Goal: Task Accomplishment & Management: Manage account settings

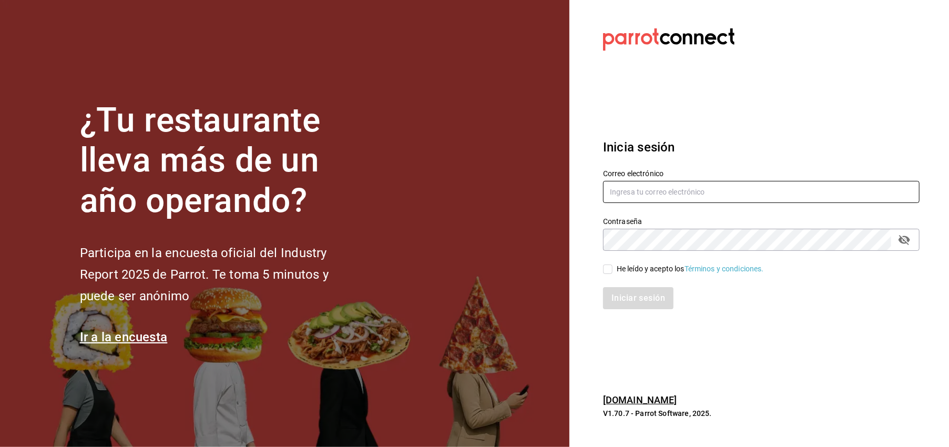
click at [634, 196] on input "text" at bounding box center [761, 192] width 317 height 22
type input "[EMAIL_ADDRESS][DOMAIN_NAME]"
click at [611, 268] on input "He leído y acepto los Términos y condiciones." at bounding box center [607, 268] width 9 height 9
checkbox input "true"
click at [646, 301] on button "Iniciar sesión" at bounding box center [639, 298] width 72 height 22
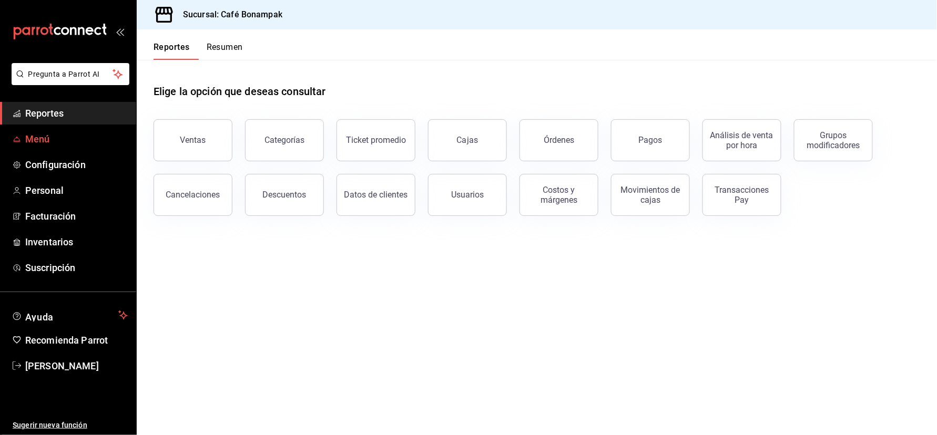
click at [53, 146] on span "Menú" at bounding box center [76, 139] width 103 height 14
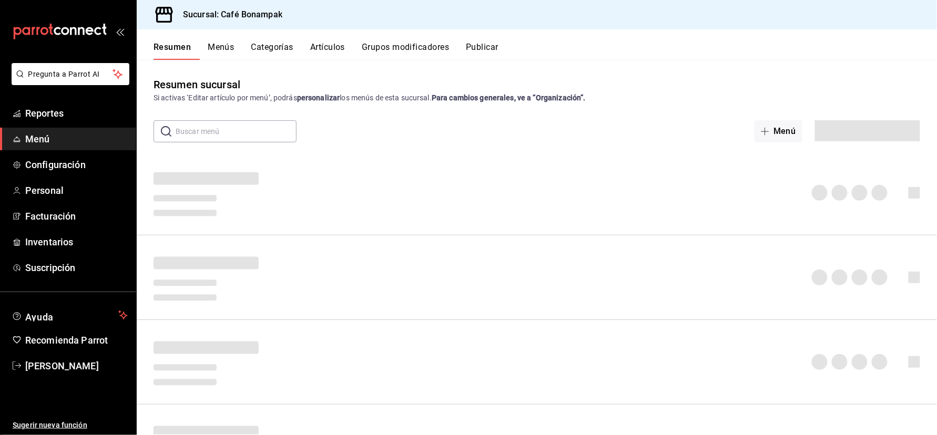
click at [345, 57] on button "Artículos" at bounding box center [327, 51] width 35 height 18
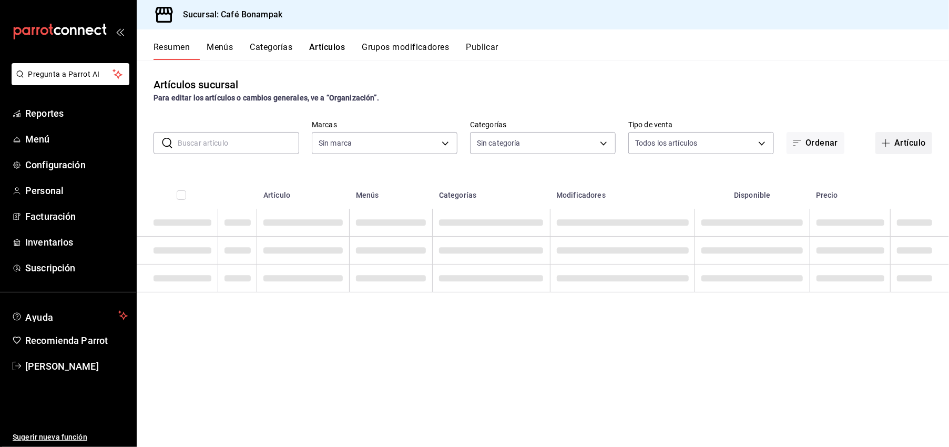
click at [882, 147] on icon "button" at bounding box center [886, 143] width 8 height 8
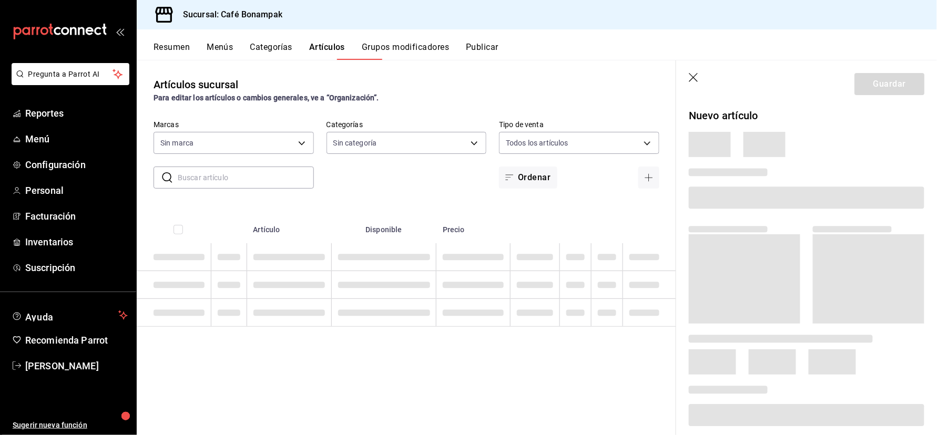
click at [689, 84] on icon "button" at bounding box center [694, 78] width 11 height 11
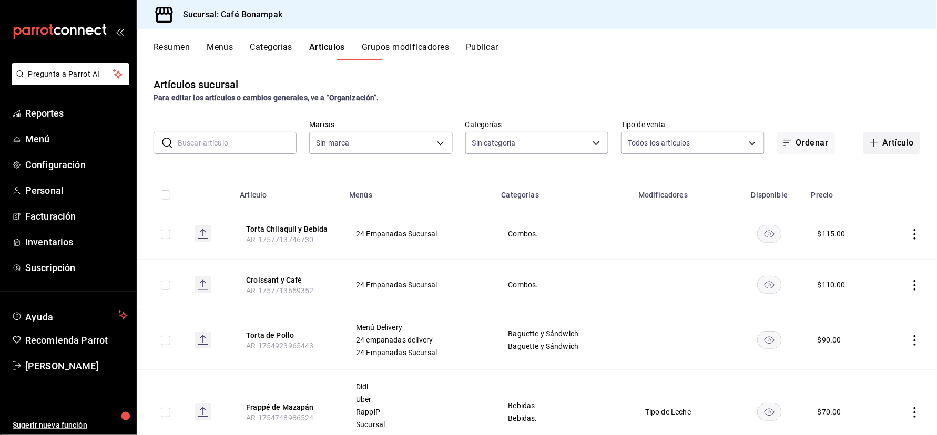
click at [874, 154] on button "Artículo" at bounding box center [891, 143] width 57 height 22
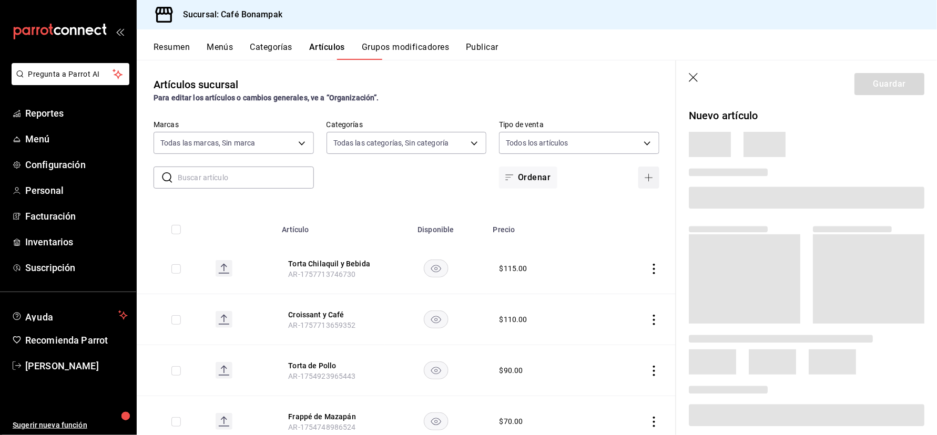
type input "ffcc2dfa-e05a-4f13-90f5-f54fa47b333b,ca85930d-a168-4321-82ea-b4080deba318,36fcc…"
type input "4f67d0fe-bc51-46e0-9e87-dfa897850013,590a87b3-b5f7-4737-a37d-29a4f094b5a0,689a6…"
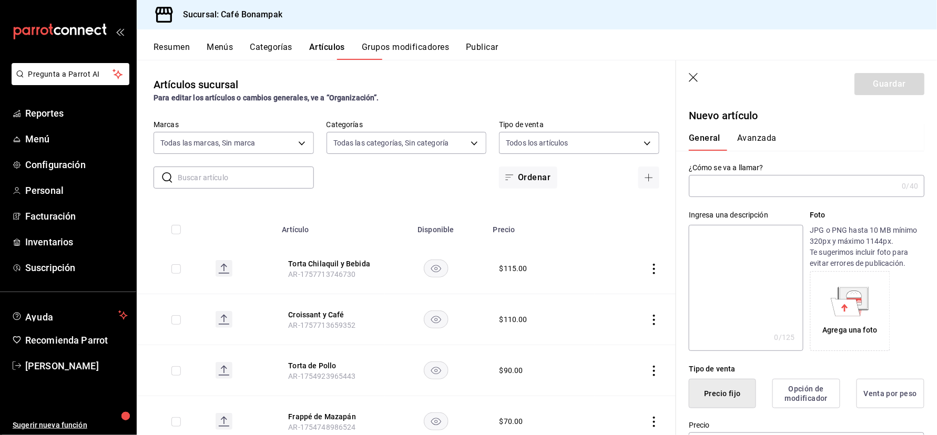
type input "AR-1758652374136"
type input "t"
click at [700, 197] on input "text" at bounding box center [793, 186] width 209 height 21
type input "Torta de Jamón y Queso"
click at [689, 270] on textarea at bounding box center [746, 288] width 114 height 126
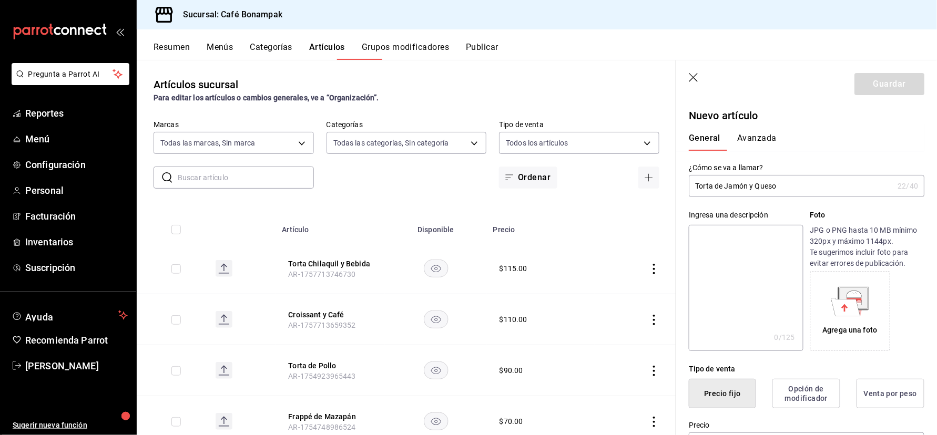
type textarea "P"
type textarea "x"
type textarea "Pan"
type textarea "x"
type textarea "Pan co"
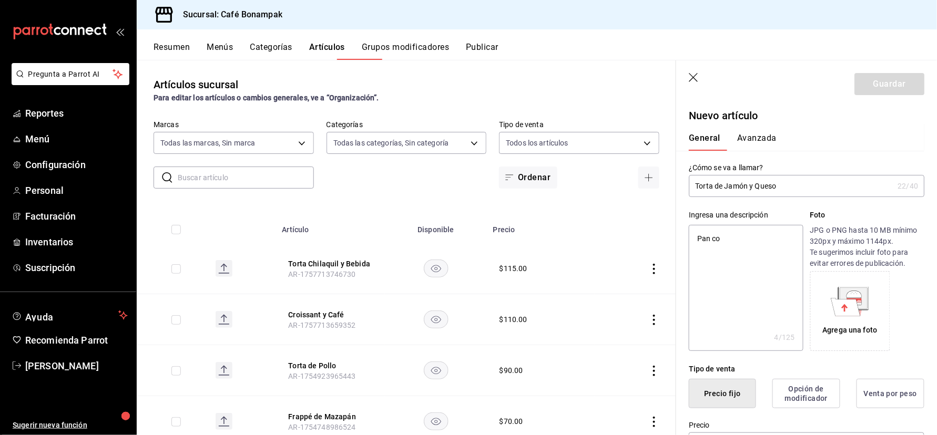
type textarea "x"
type textarea "Pan con"
type textarea "x"
type textarea "Pan con Jam"
type textarea "x"
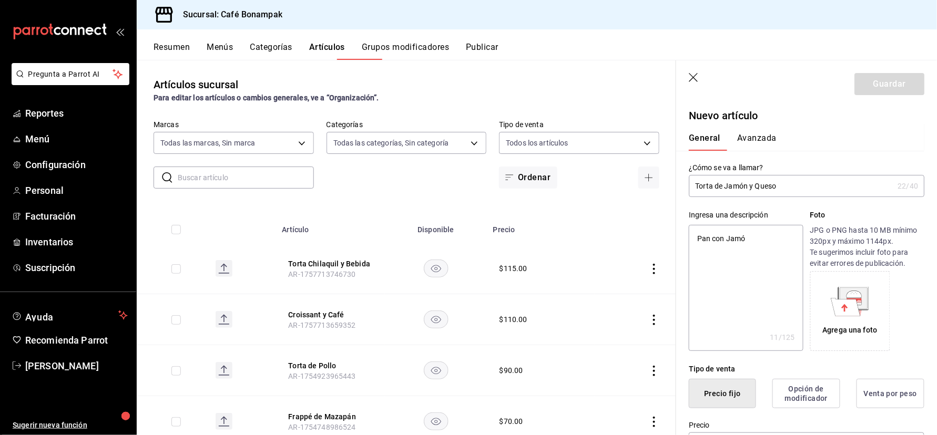
type textarea "Pan con Jamón"
type textarea "x"
type textarea "Pan con Jamón"
type textarea "x"
type textarea "Pan con Jamón y"
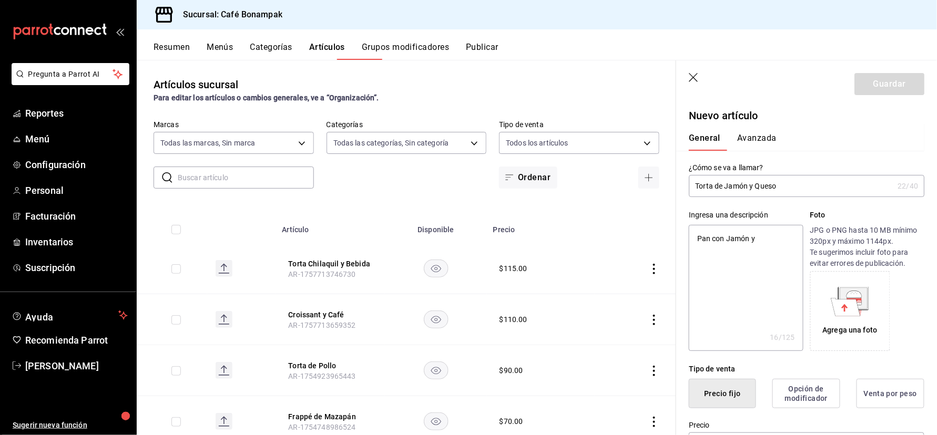
type textarea "x"
type textarea "Pan con Jamón y Que"
type textarea "x"
type textarea "Pan con Jamón y Queso"
type textarea "x"
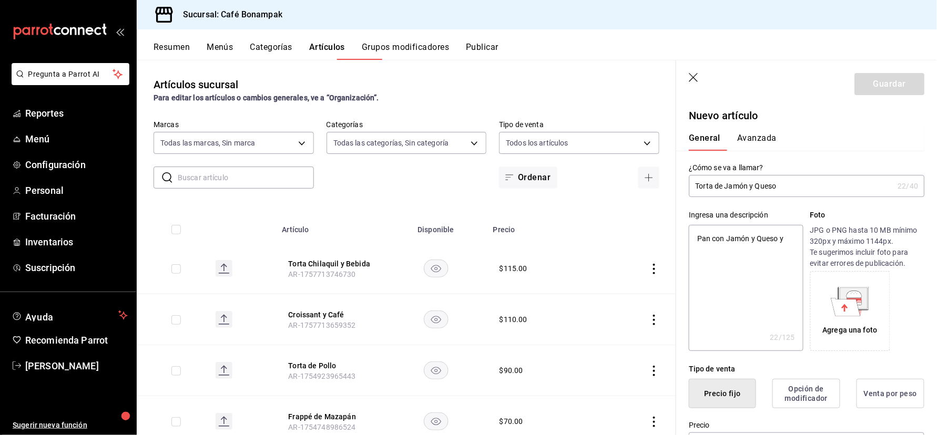
type textarea "Pan con Jamón y Queso y"
type textarea "x"
type textarea "Pan con Jamón y Queso y"
type textarea "x"
type textarea "Pan con Jamón y Queso"
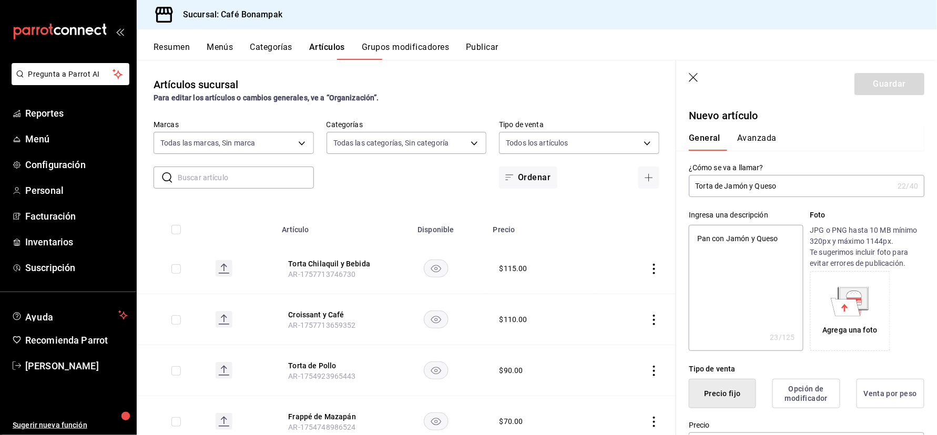
type textarea "x"
type textarea "Pan con Jamón y Ques"
type textarea "x"
type textarea "Pan con Jamón y Ques,"
type textarea "x"
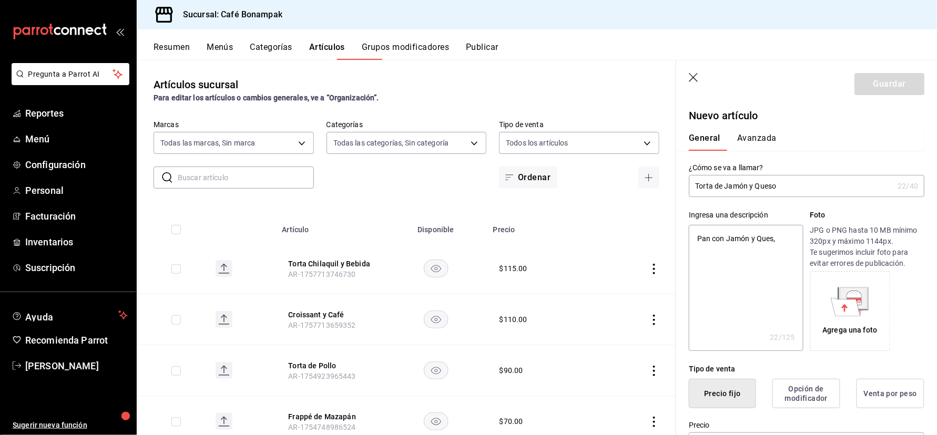
type textarea "Pan con Jamón y Ques"
type textarea "x"
type textarea "Pan con Jamón y Queso"
type textarea "x"
type textarea "Pan con Jamón y Queso"
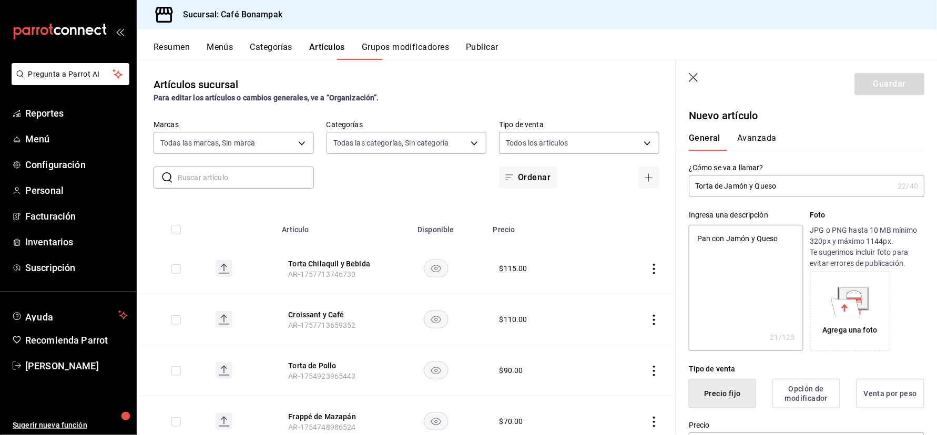
type textarea "x"
type textarea "Pan con Jamón y Queso,"
type textarea "x"
type textarea "Pan con Jamón y Queso, tomate"
type textarea "x"
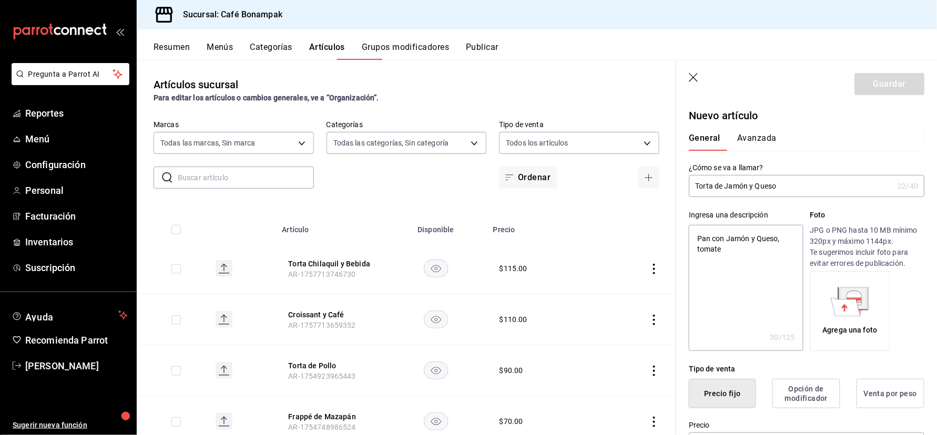
type textarea "Pan con Jamón y Queso, tomate"
type textarea "x"
type textarea "Pan con Jamón y Queso, tomate,"
type textarea "x"
type textarea "Pan con Jamón y Queso, tomate, ceb"
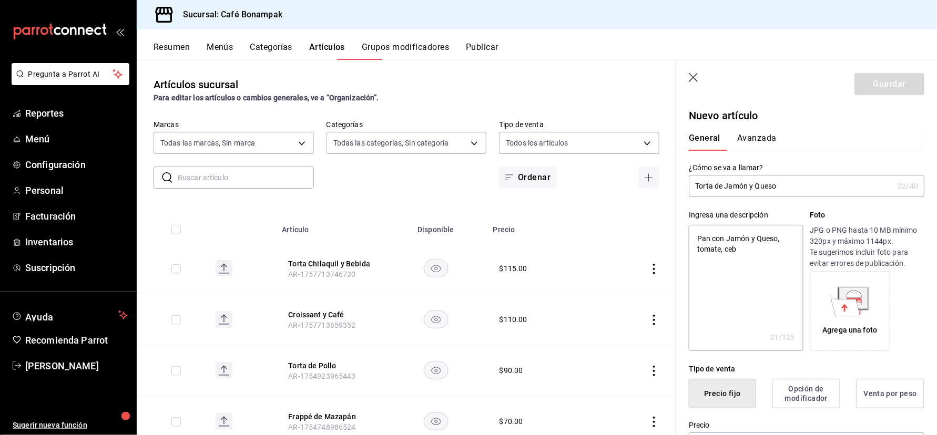
type textarea "x"
type textarea "Pan con Jamón y Queso, tomate, cebolla"
type textarea "x"
type textarea "Pan con Jamón y Queso, tomate, cebolla y"
type textarea "x"
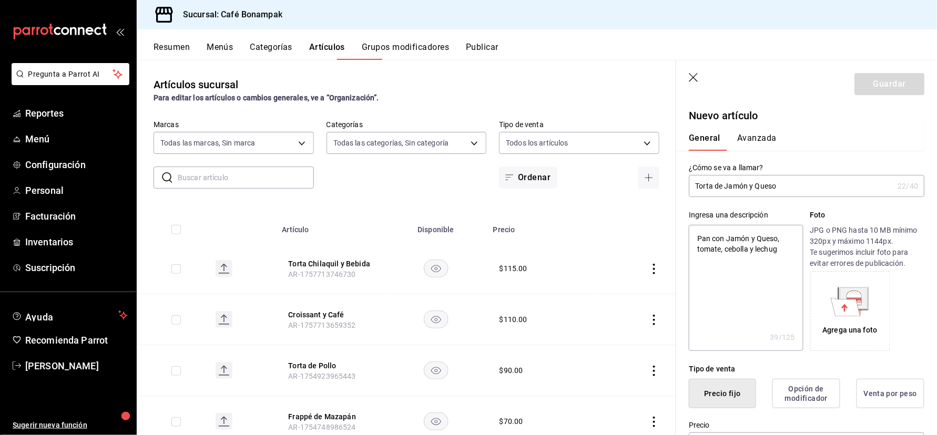
type textarea "Pan con Jamón y Queso, tomate, cebolla y [PERSON_NAME]"
type textarea "x"
type textarea "Pan con Jamón y Queso, tomate, cebolla y [PERSON_NAME]."
type textarea "x"
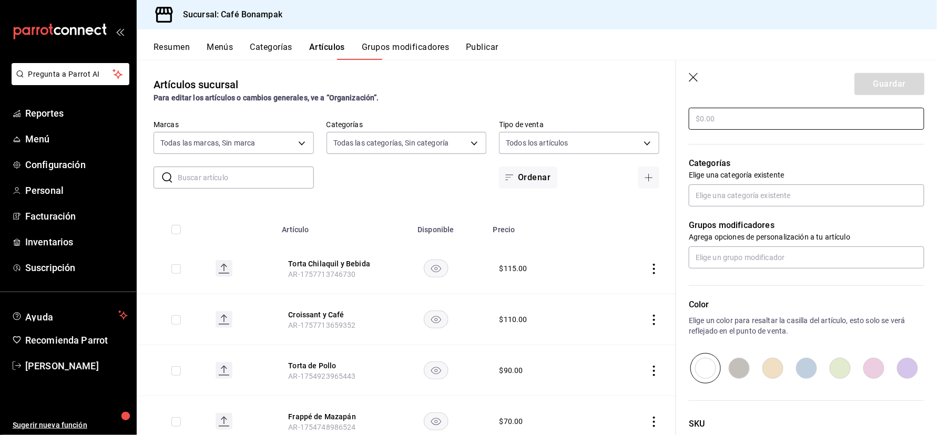
type textarea "Pan con Jamón y Queso, tomate, cebolla y [PERSON_NAME]."
type textarea "x"
click at [727, 130] on input "text" at bounding box center [807, 119] width 236 height 22
type input "$65.00"
type textarea "x"
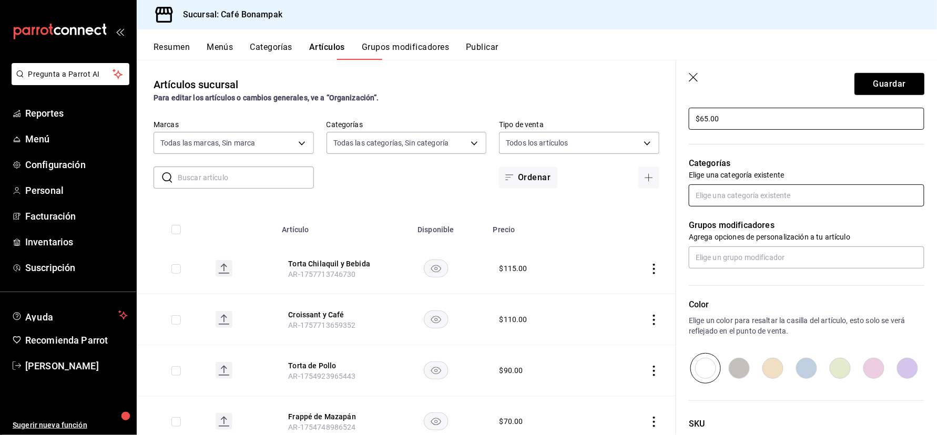
type input "$65.00"
click at [689, 207] on input "text" at bounding box center [807, 196] width 236 height 22
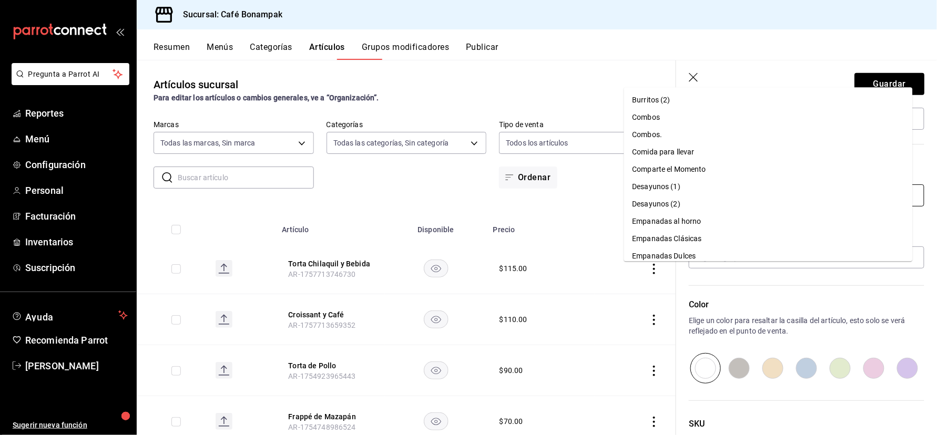
scroll to position [0, 0]
click at [696, 131] on li "Baguette y Sándwich (1)" at bounding box center [768, 134] width 289 height 17
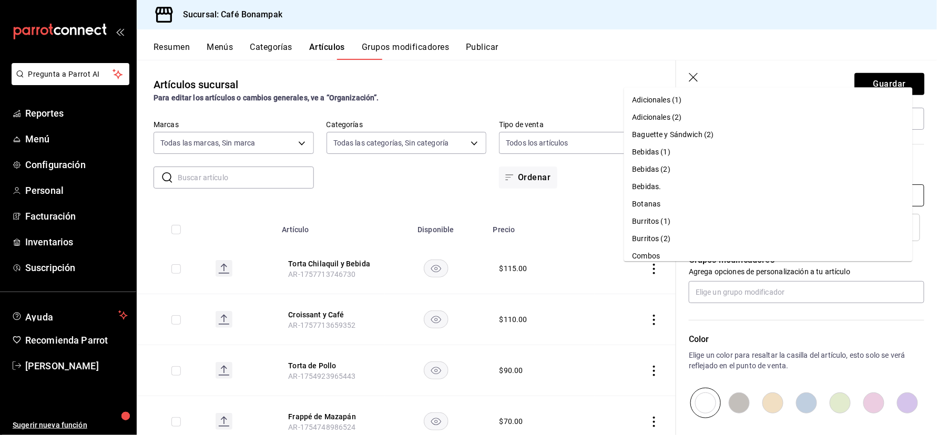
click at [689, 207] on input "text" at bounding box center [807, 196] width 236 height 22
click at [705, 126] on li "Baguette y Sándwich (2)" at bounding box center [768, 134] width 289 height 17
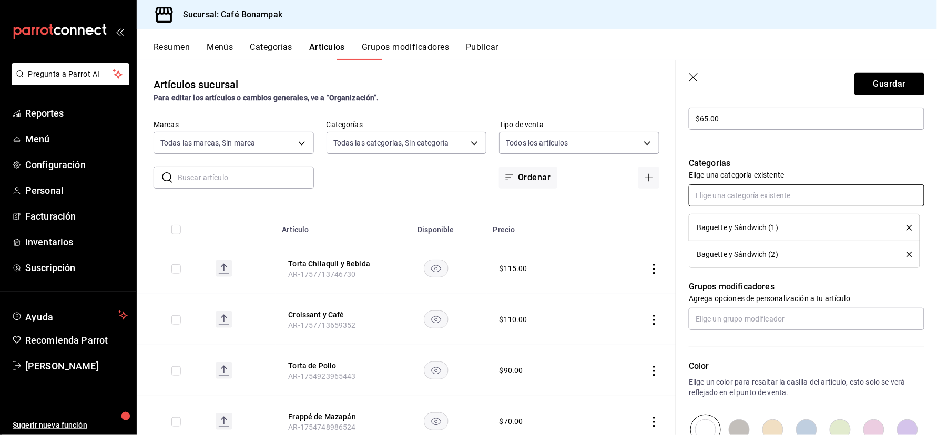
scroll to position [574, 0]
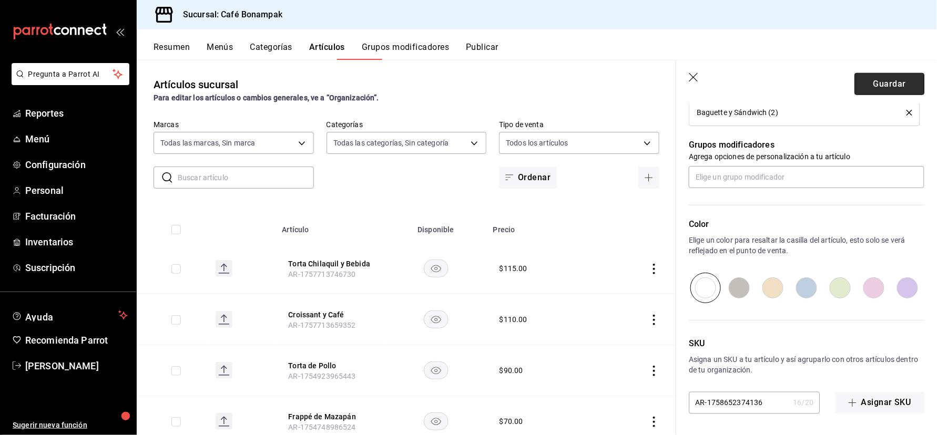
click at [869, 95] on button "Guardar" at bounding box center [889, 84] width 70 height 22
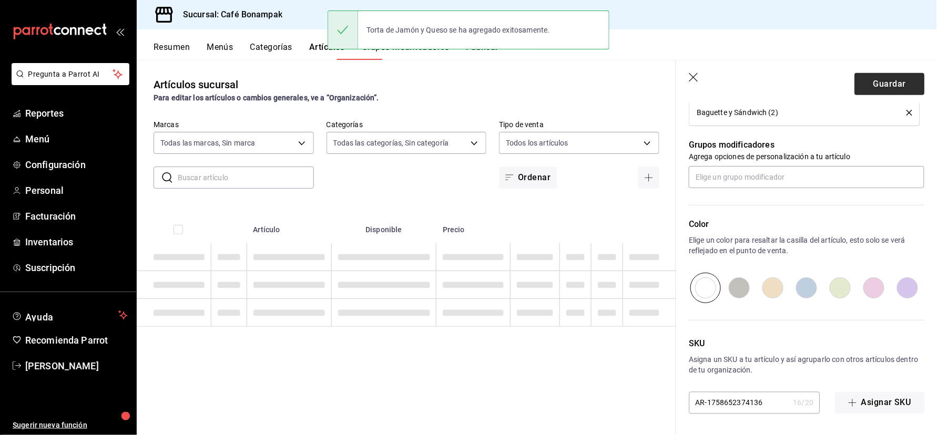
type textarea "x"
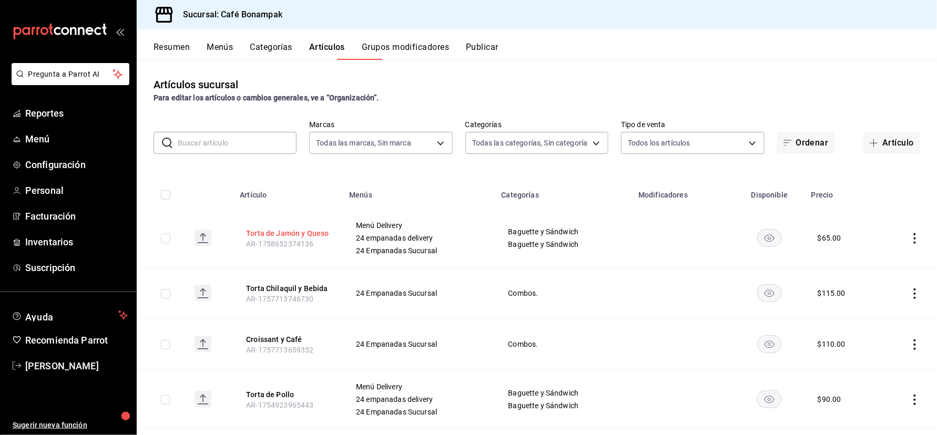
click at [276, 239] on button "Torta de Jamón y Queso" at bounding box center [288, 233] width 84 height 11
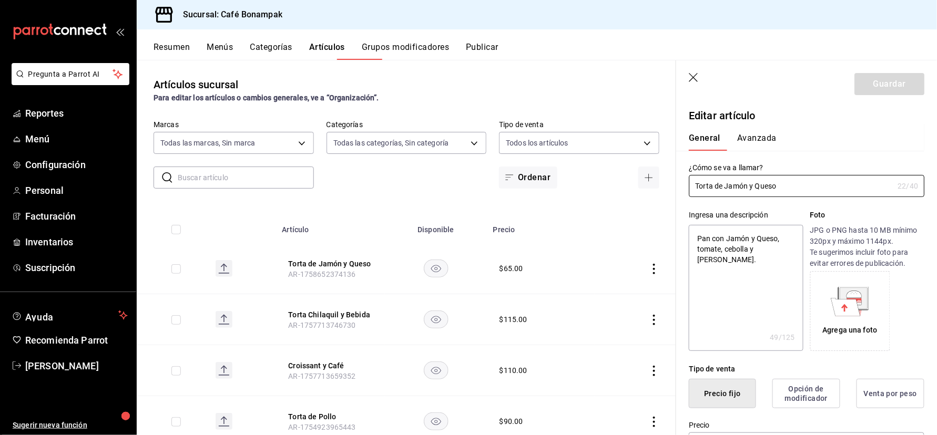
type textarea "x"
type input "$65.00"
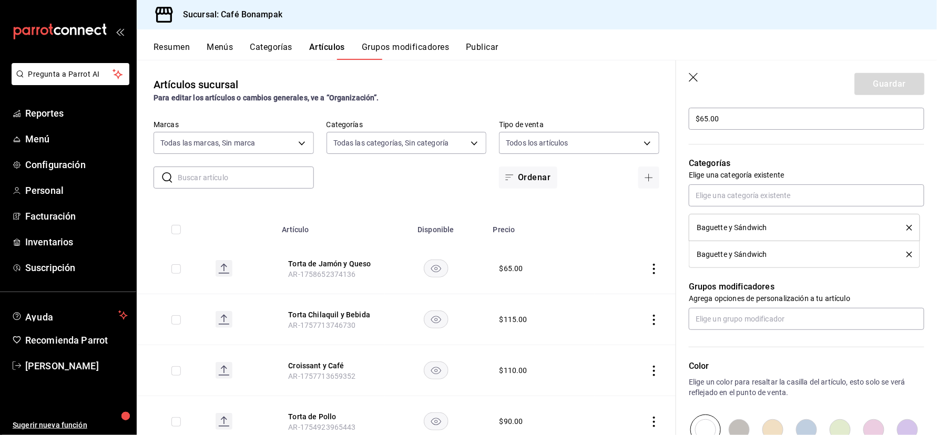
click at [906, 231] on icon "delete" at bounding box center [909, 228] width 6 height 6
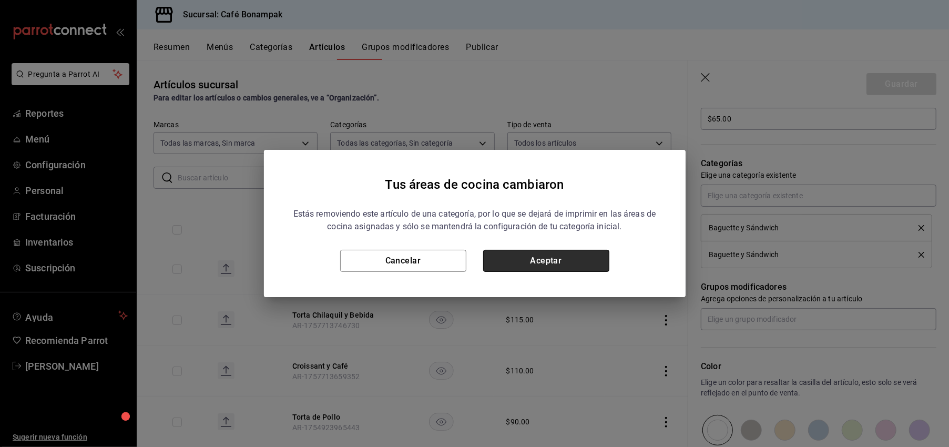
click at [544, 266] on button "Aceptar" at bounding box center [546, 261] width 126 height 22
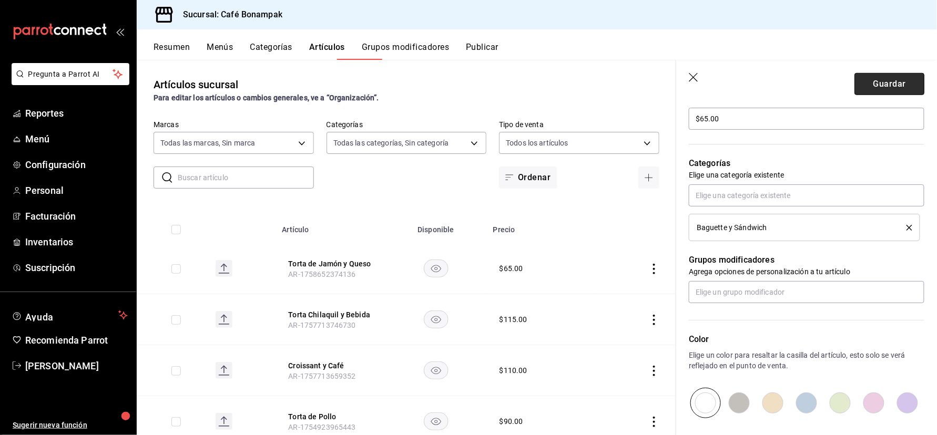
click at [872, 95] on button "Guardar" at bounding box center [889, 84] width 70 height 22
type textarea "x"
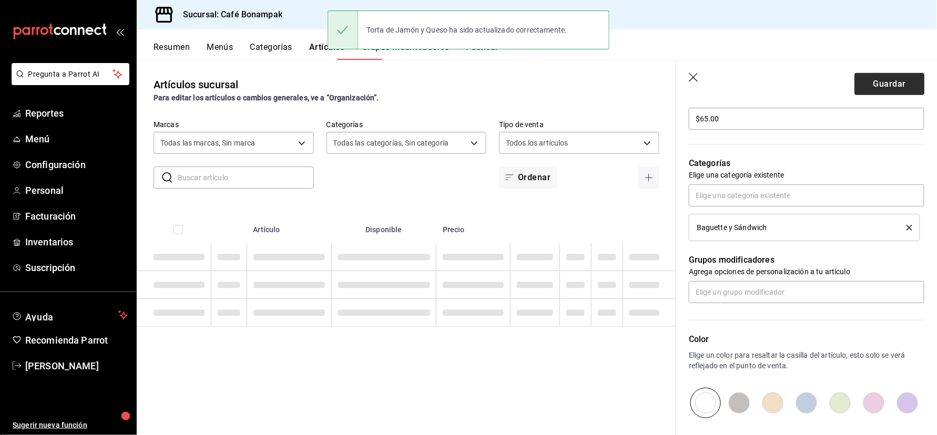
type textarea "x"
type input "AR-1758652619494"
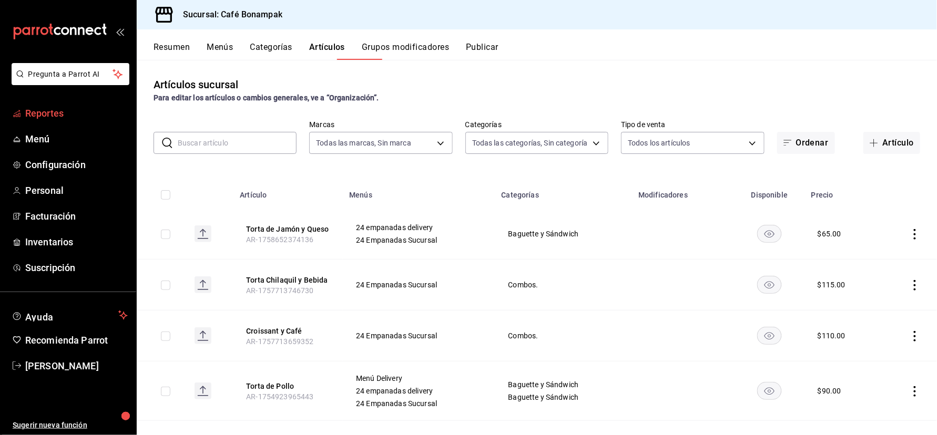
click at [64, 120] on span "Reportes" at bounding box center [76, 113] width 103 height 14
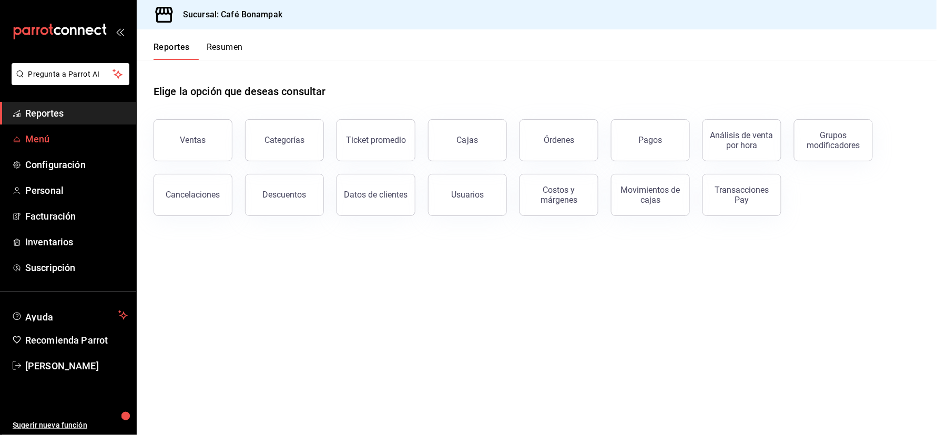
click at [68, 146] on span "Menú" at bounding box center [76, 139] width 103 height 14
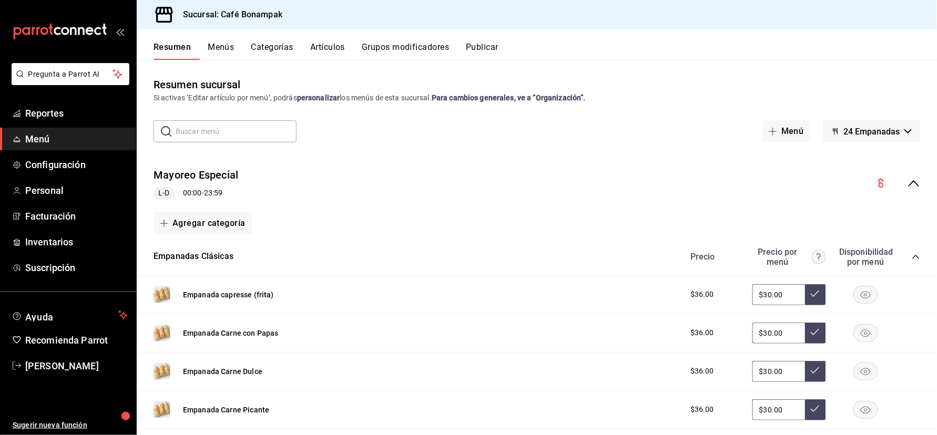
click at [912, 259] on icon "collapse-category-row" at bounding box center [915, 257] width 7 height 4
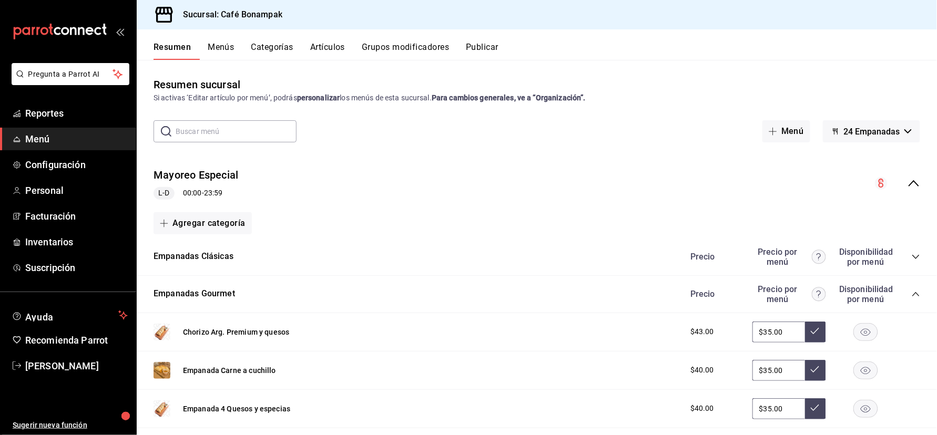
click at [913, 187] on icon "collapse-menu-row" at bounding box center [914, 183] width 11 height 6
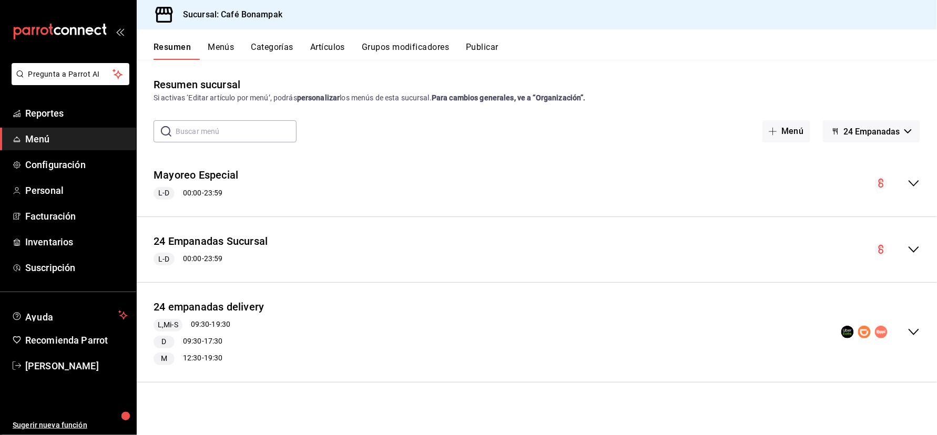
click at [909, 339] on icon "collapse-menu-row" at bounding box center [913, 332] width 13 height 13
click at [53, 146] on span "Menú" at bounding box center [76, 139] width 103 height 14
click at [299, 374] on div "24 empanadas delivery L,Mi-S 09:30 - 19:30 D 09:30 - 17:30 M 12:30 - 19:30" at bounding box center [537, 332] width 800 height 83
click at [243, 365] on div "M 12:30 - 19:30" at bounding box center [209, 359] width 111 height 13
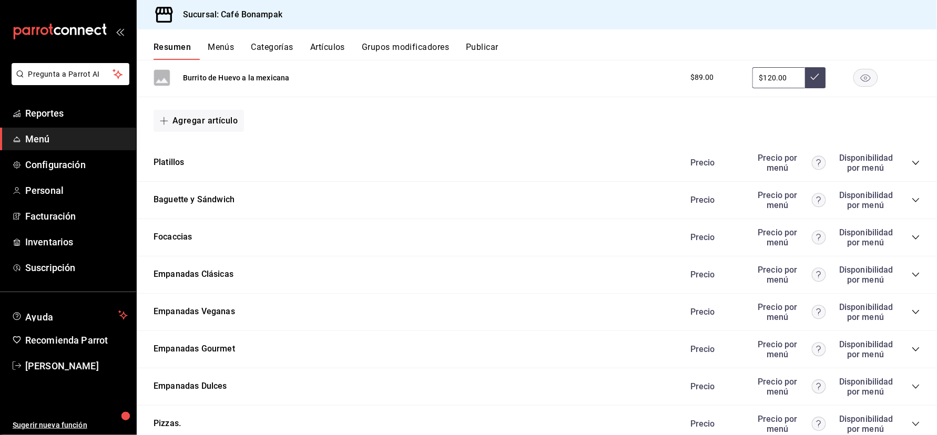
scroll to position [899, 0]
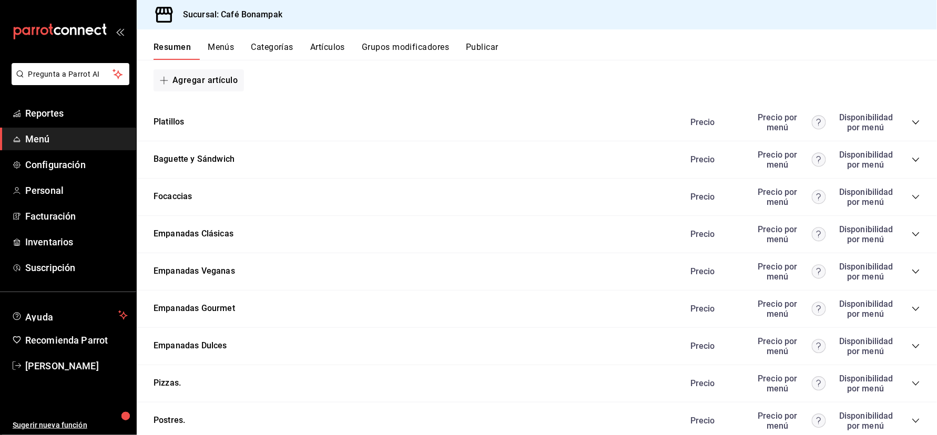
click at [913, 164] on icon "collapse-category-row" at bounding box center [916, 160] width 8 height 8
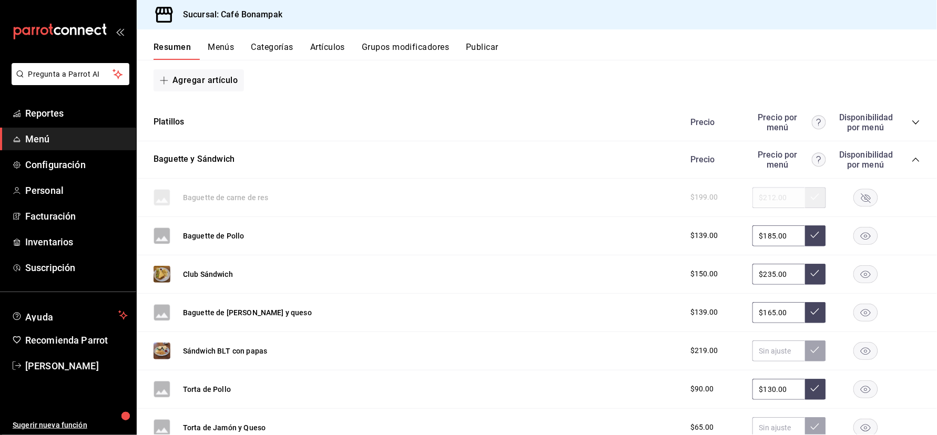
click at [276, 256] on div "Baguette de Pollo $139.00 $185.00" at bounding box center [537, 236] width 800 height 38
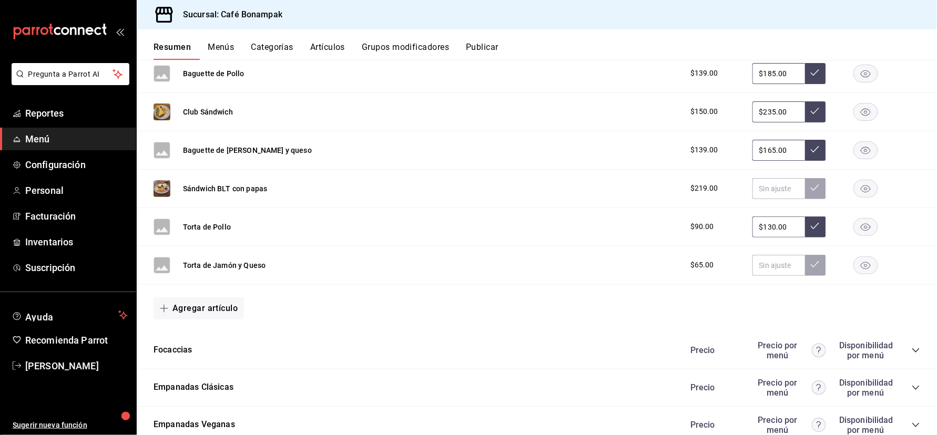
scroll to position [1104, 0]
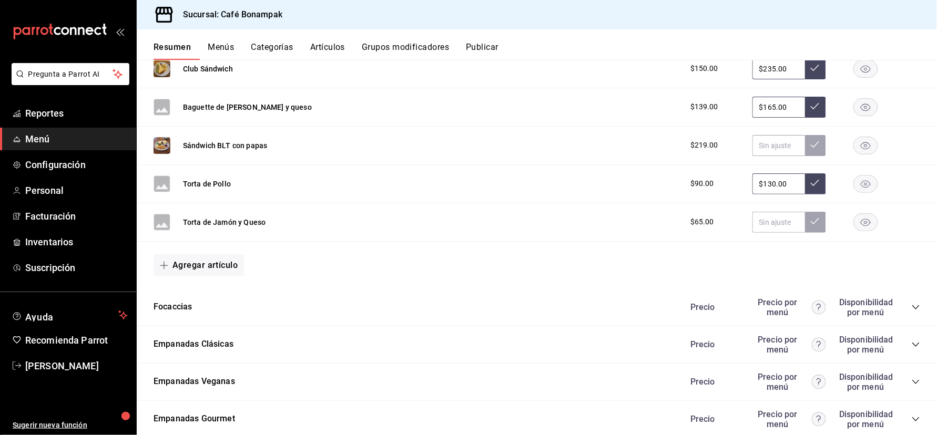
click at [861, 149] on icon "button" at bounding box center [866, 145] width 10 height 7
click at [752, 233] on input "text" at bounding box center [778, 222] width 53 height 21
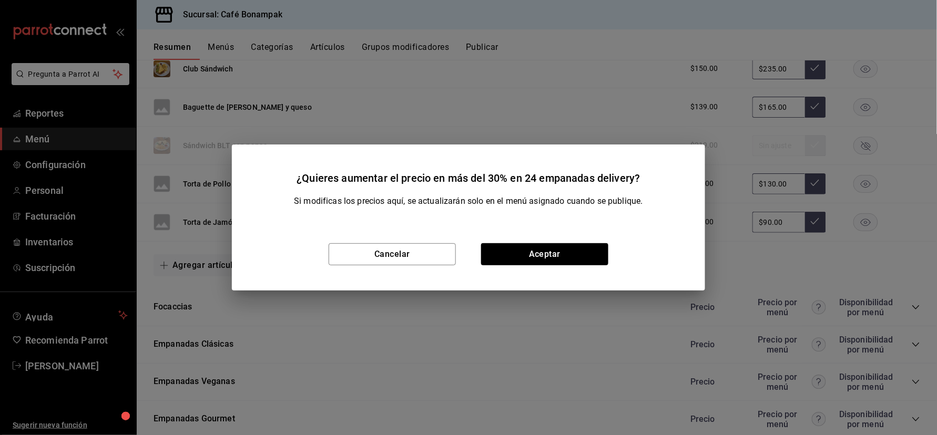
scroll to position [7, 0]
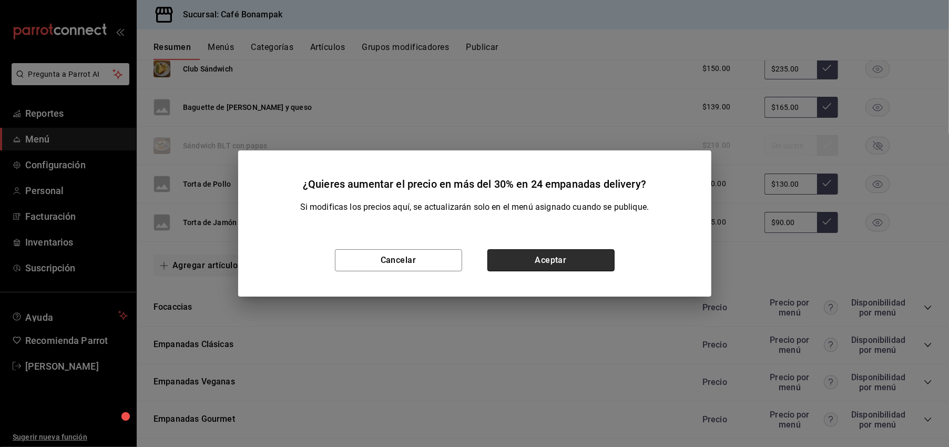
click at [573, 260] on button "Aceptar" at bounding box center [550, 260] width 127 height 22
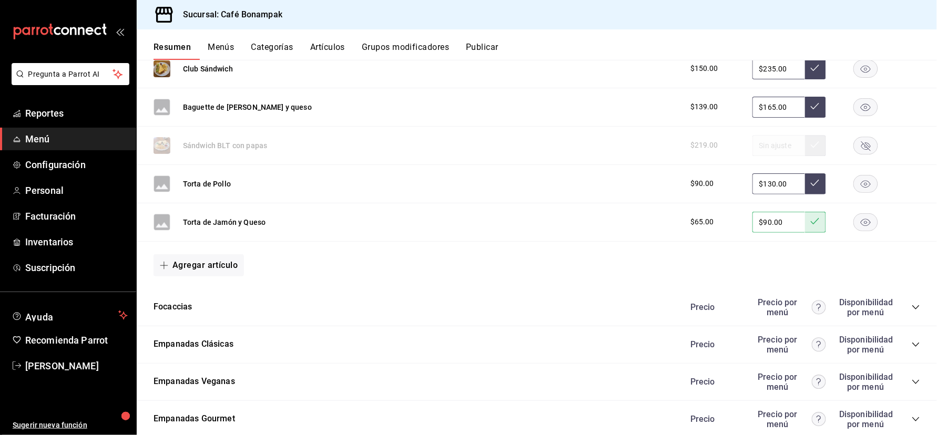
scroll to position [19, 0]
click at [752, 233] on input "$90.00" at bounding box center [778, 222] width 53 height 21
click at [781, 233] on input "$95.00" at bounding box center [778, 222] width 53 height 21
type input "$95.00"
click at [132, 405] on div "button" at bounding box center [125, 416] width 23 height 23
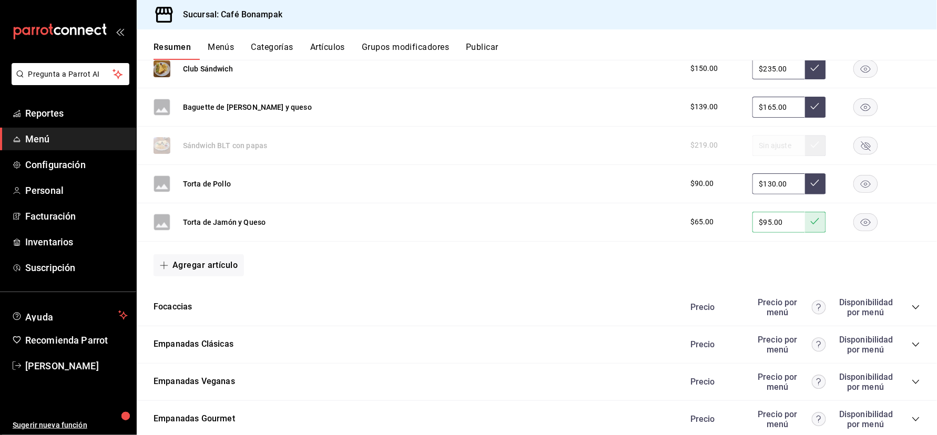
click at [132, 403] on div "button" at bounding box center [125, 417] width 28 height 28
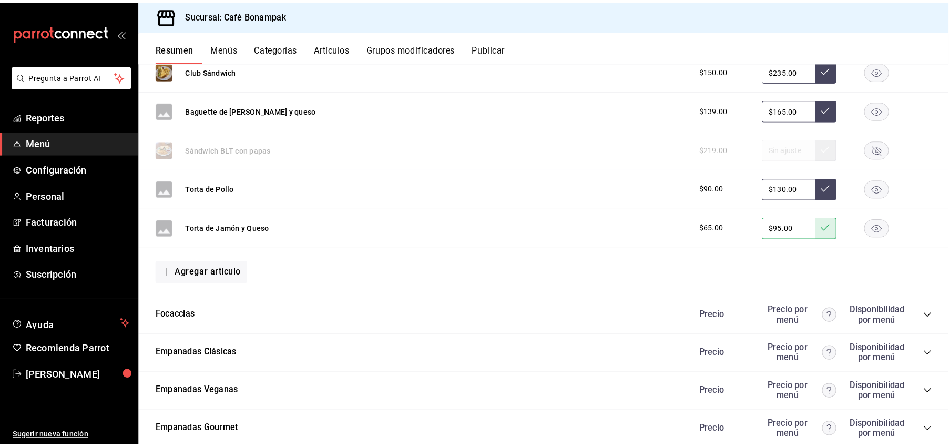
scroll to position [0, 0]
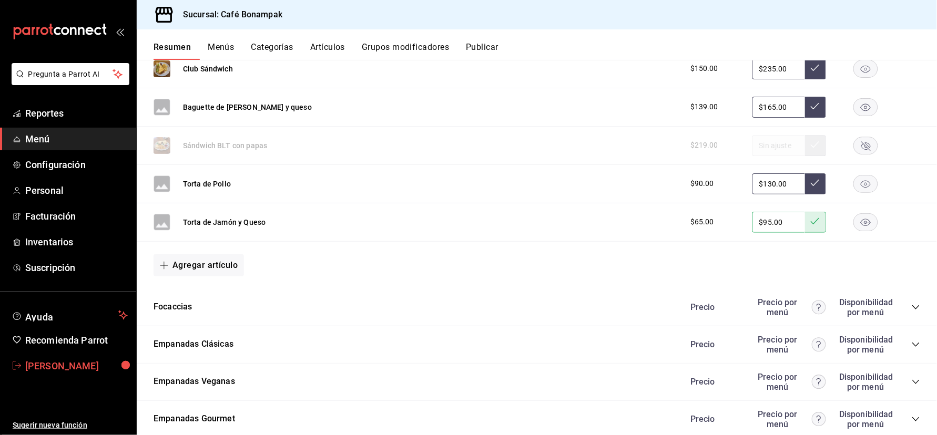
click at [47, 373] on span "[PERSON_NAME]" at bounding box center [76, 366] width 103 height 14
